Goal: Navigation & Orientation: Go to known website

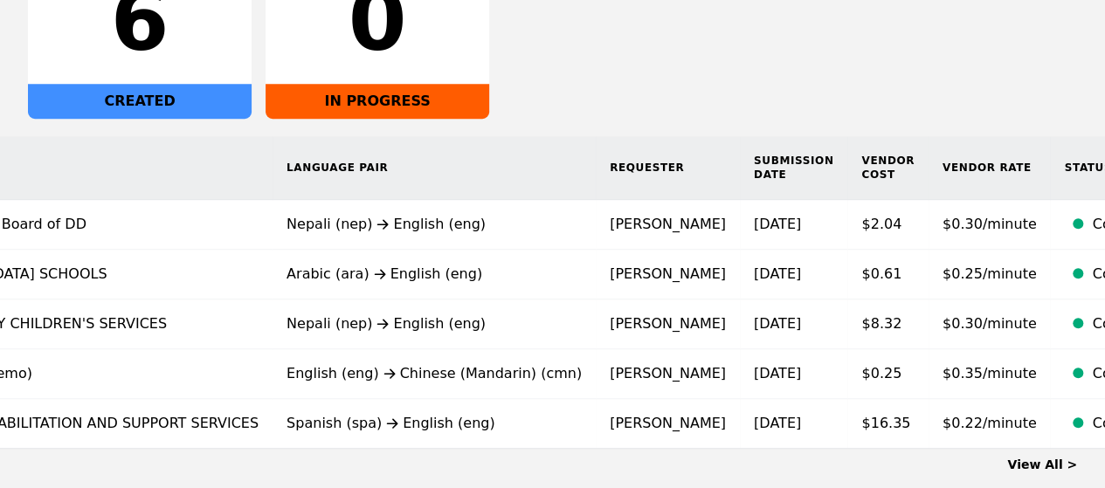
scroll to position [392, 0]
